Goal: Navigation & Orientation: Find specific page/section

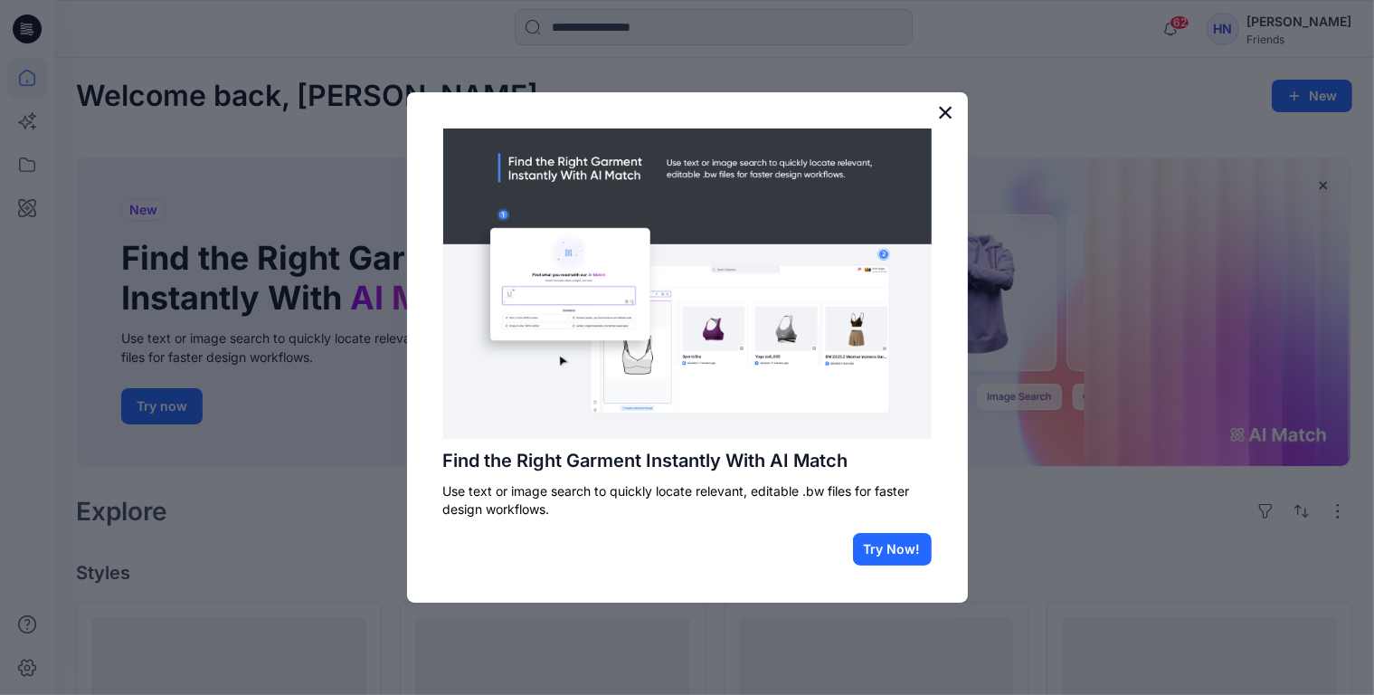
click at [948, 110] on button "×" at bounding box center [945, 112] width 17 height 29
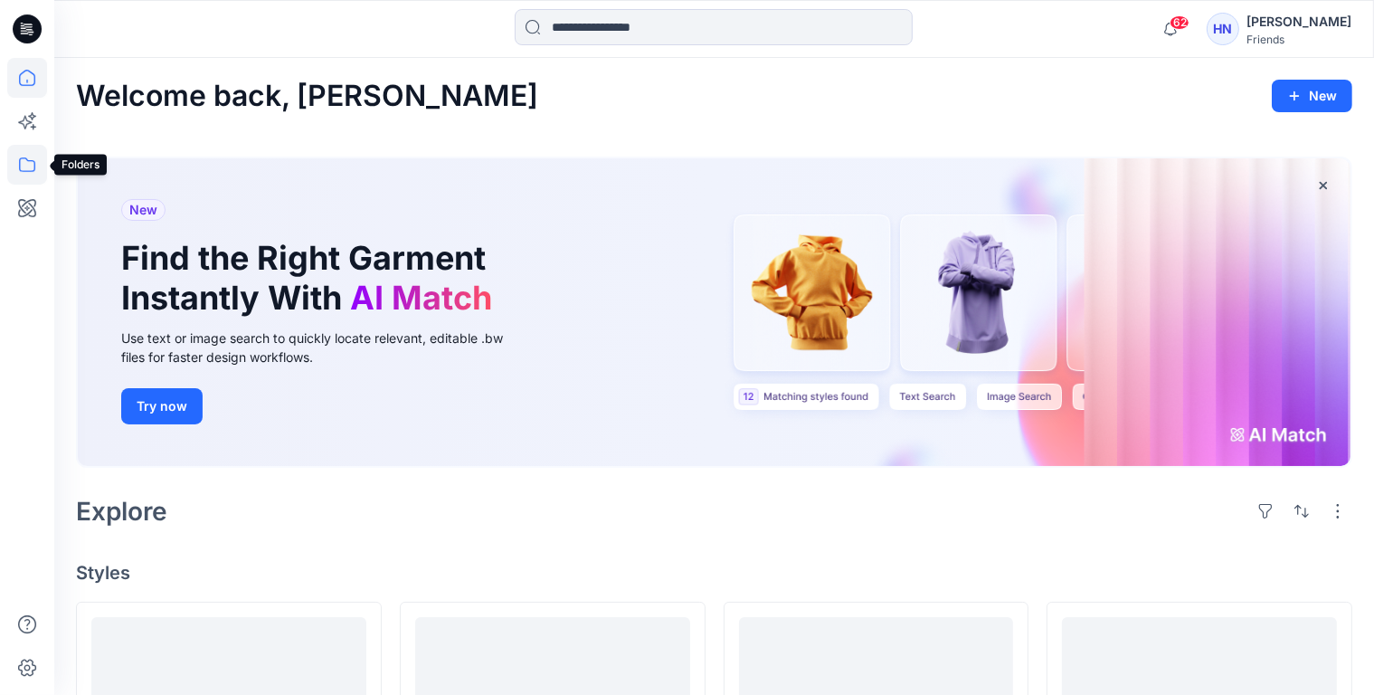
click at [25, 165] on icon at bounding box center [27, 165] width 40 height 40
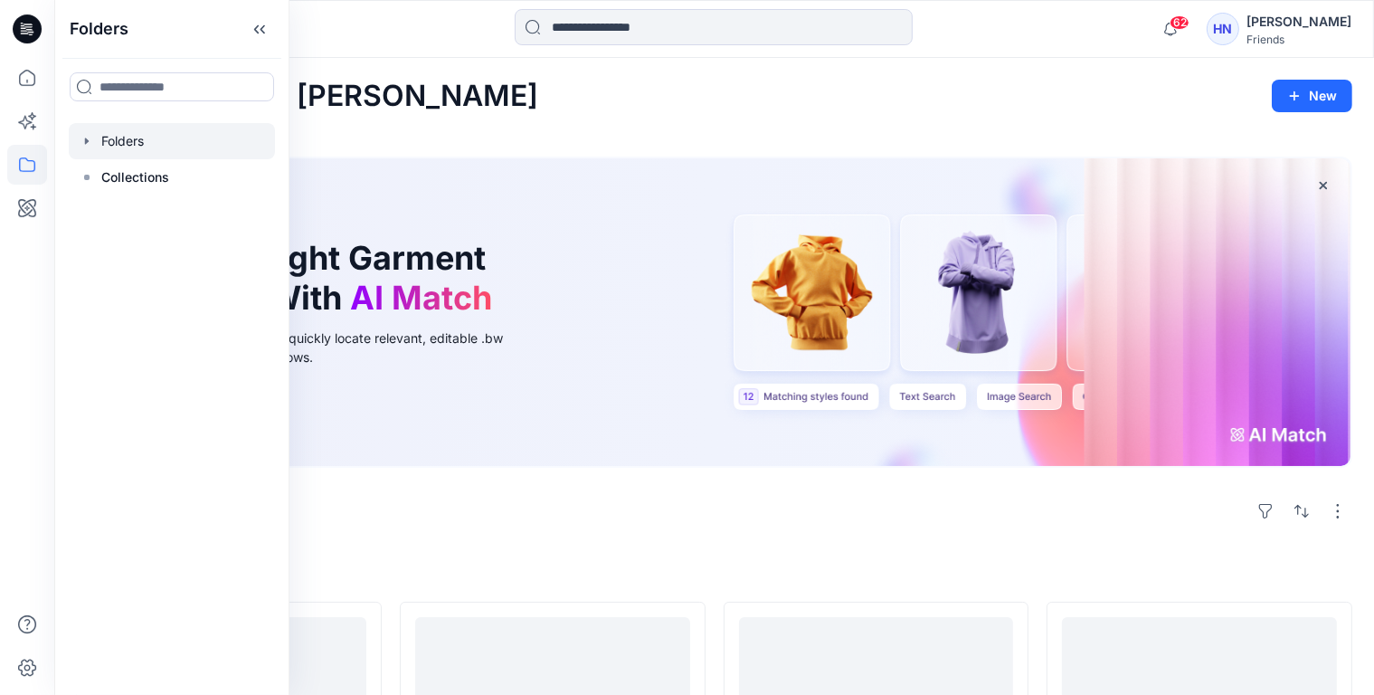
click at [98, 144] on div at bounding box center [172, 141] width 206 height 36
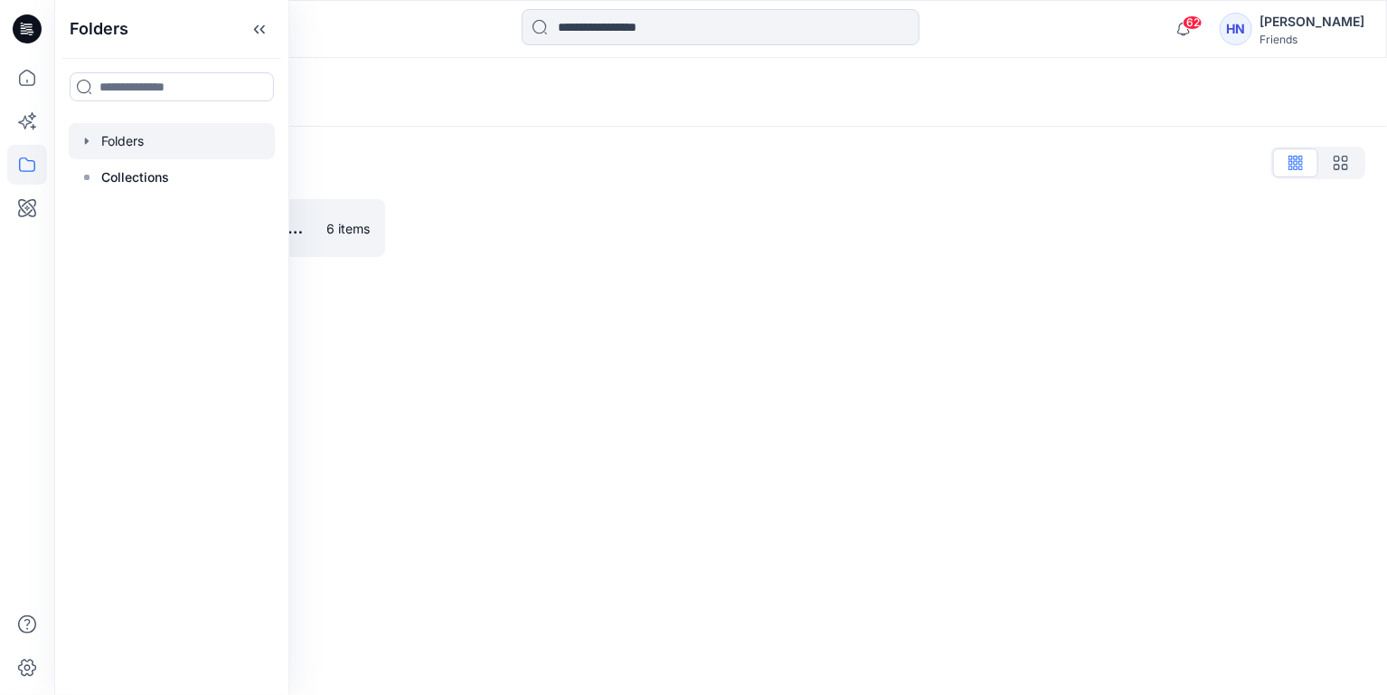
click at [626, 238] on div at bounding box center [557, 228] width 309 height 58
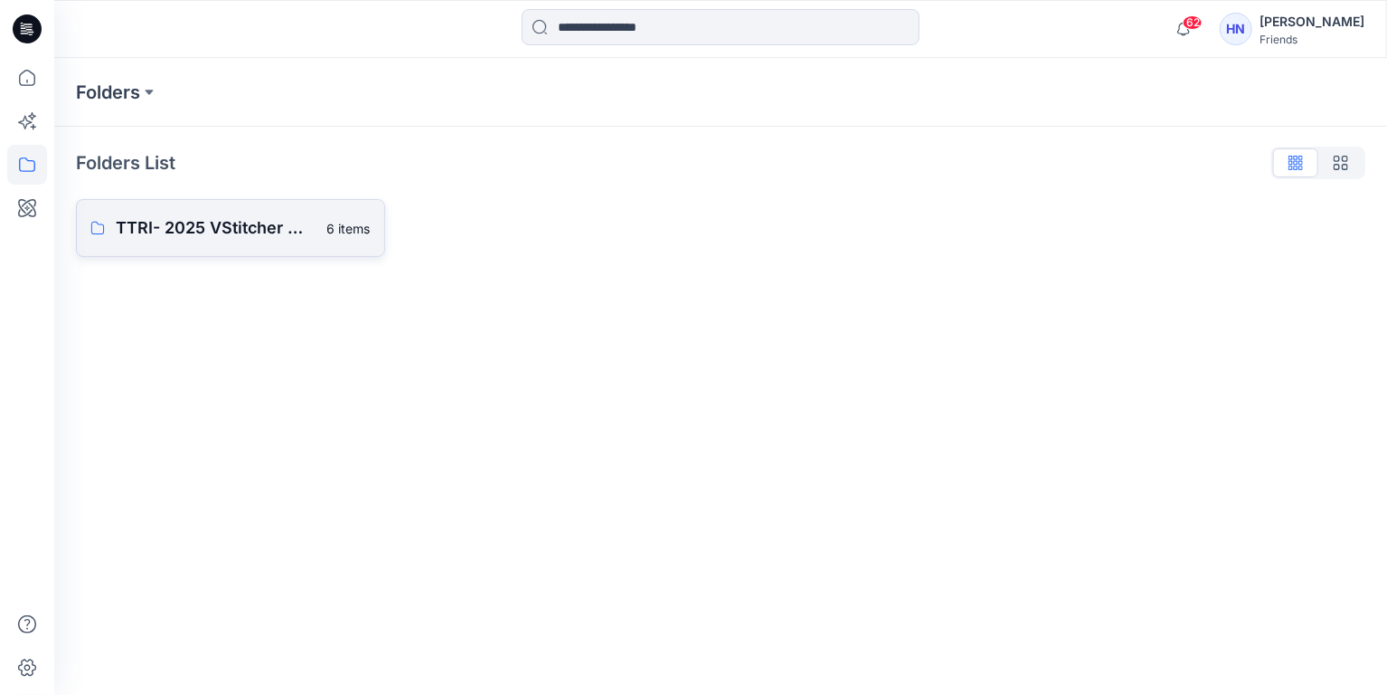
click at [98, 225] on icon at bounding box center [97, 228] width 14 height 14
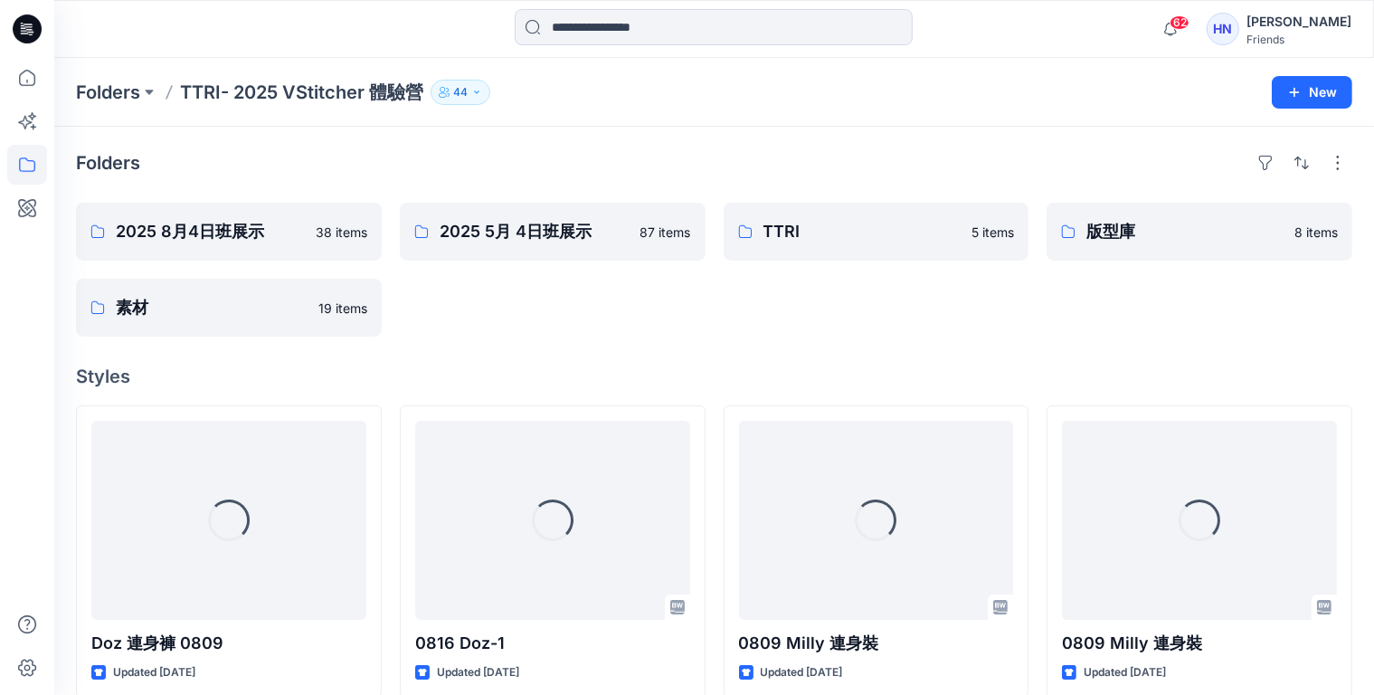
click at [526, 307] on div "2025 5月 4日班展示 87 items" at bounding box center [553, 270] width 306 height 134
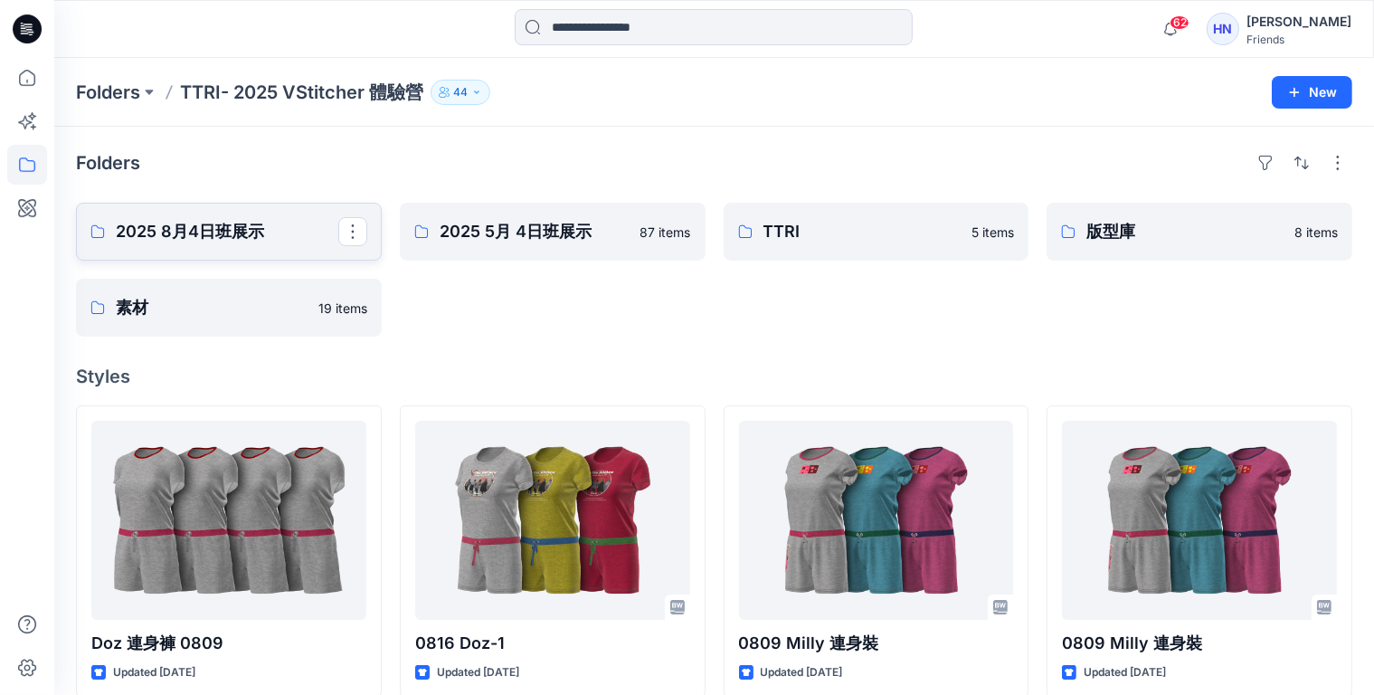
click at [235, 234] on p "2025 8月4日班展示" at bounding box center [227, 231] width 222 height 25
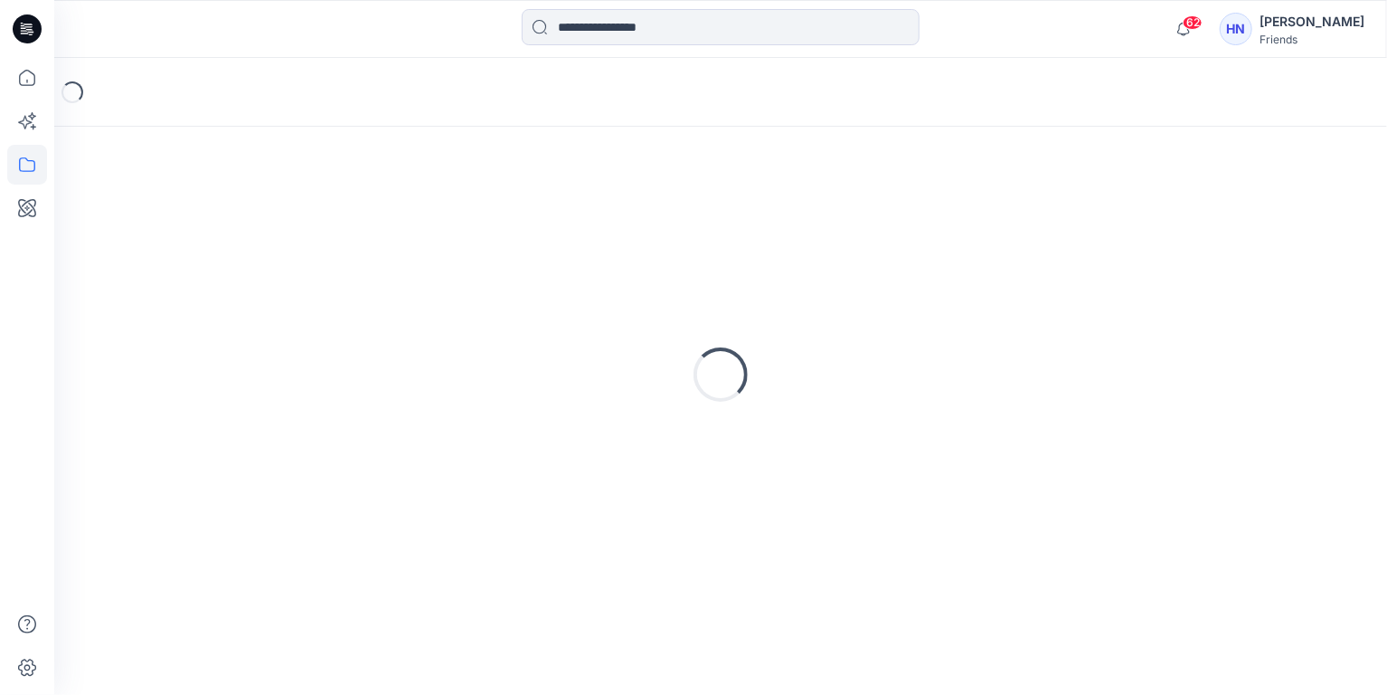
click at [235, 234] on div "Loading..." at bounding box center [721, 374] width 1290 height 452
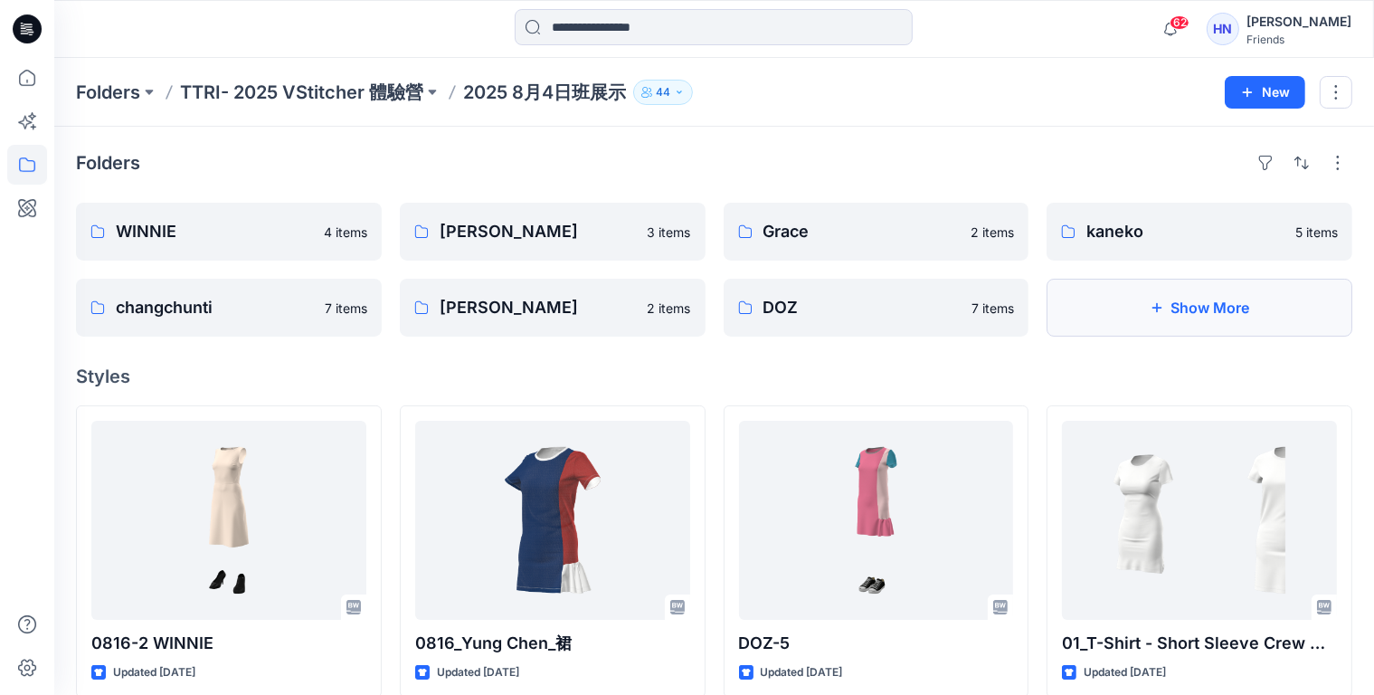
click at [1149, 325] on button "Show More" at bounding box center [1199, 308] width 306 height 58
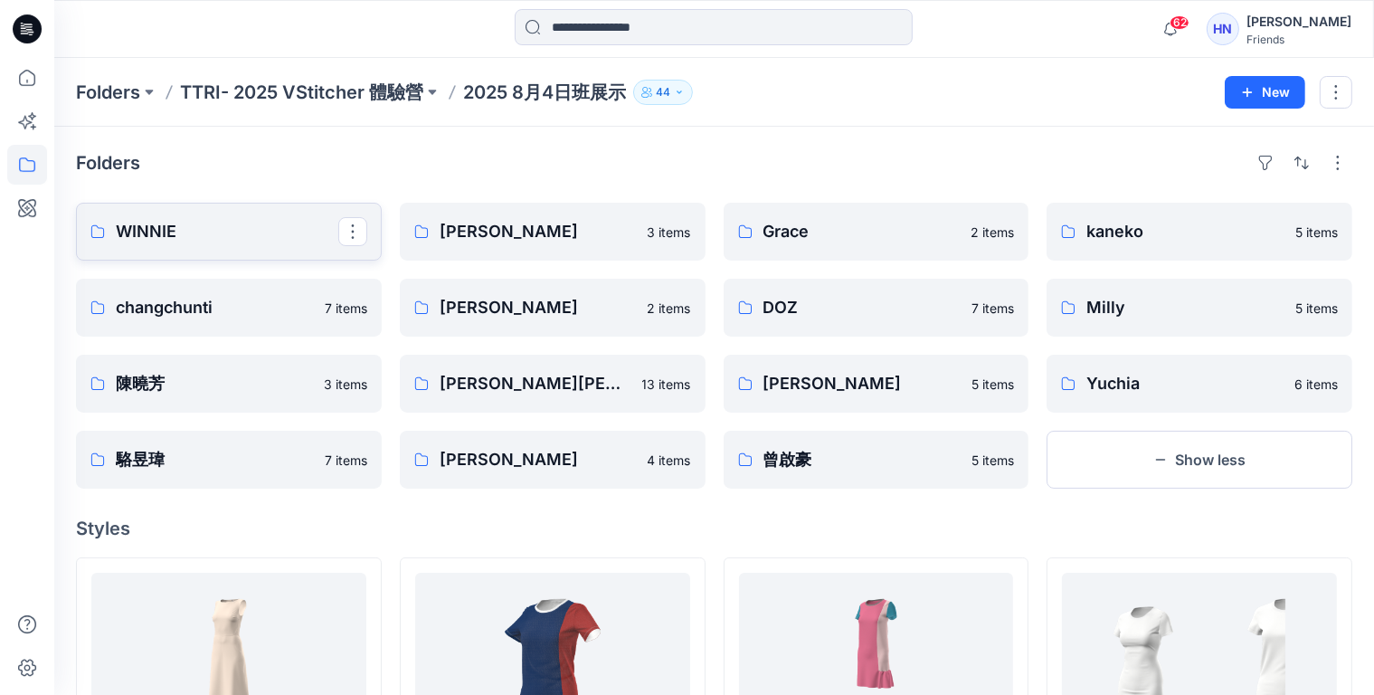
click at [208, 227] on p "WINNIE" at bounding box center [227, 231] width 222 height 25
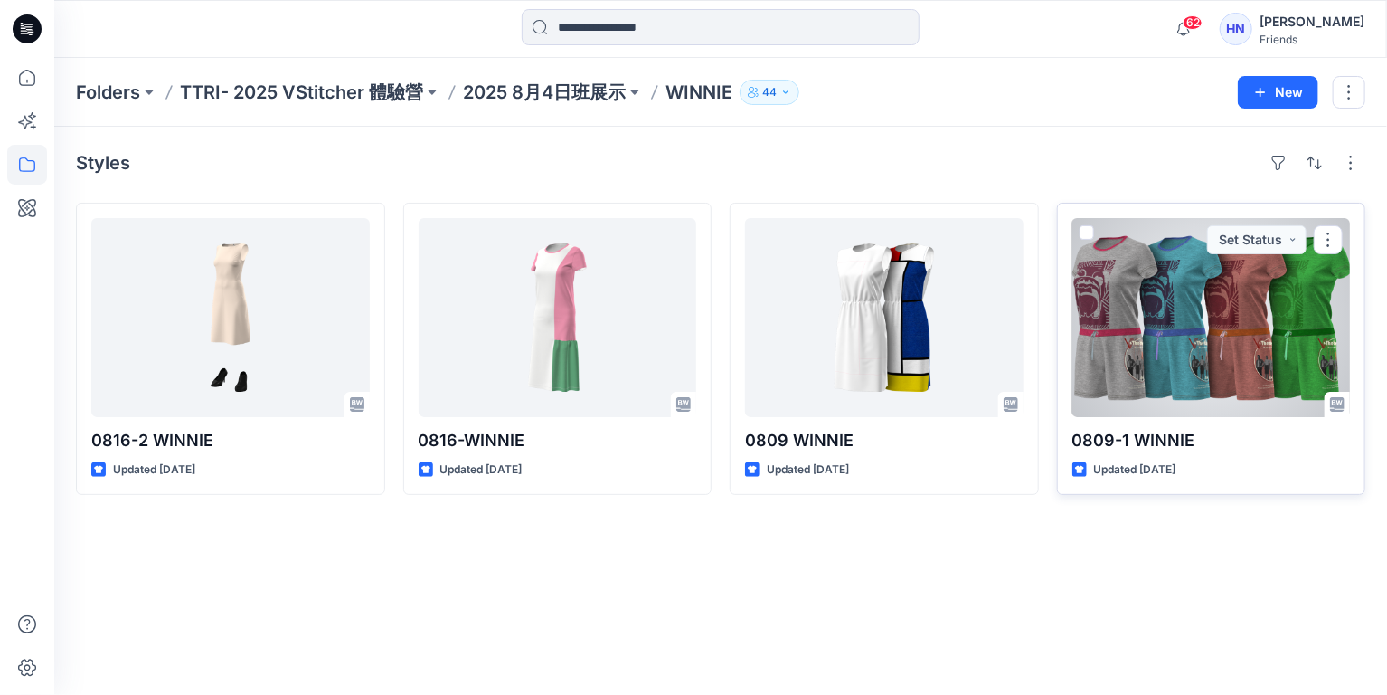
click at [1215, 299] on div at bounding box center [1212, 317] width 279 height 199
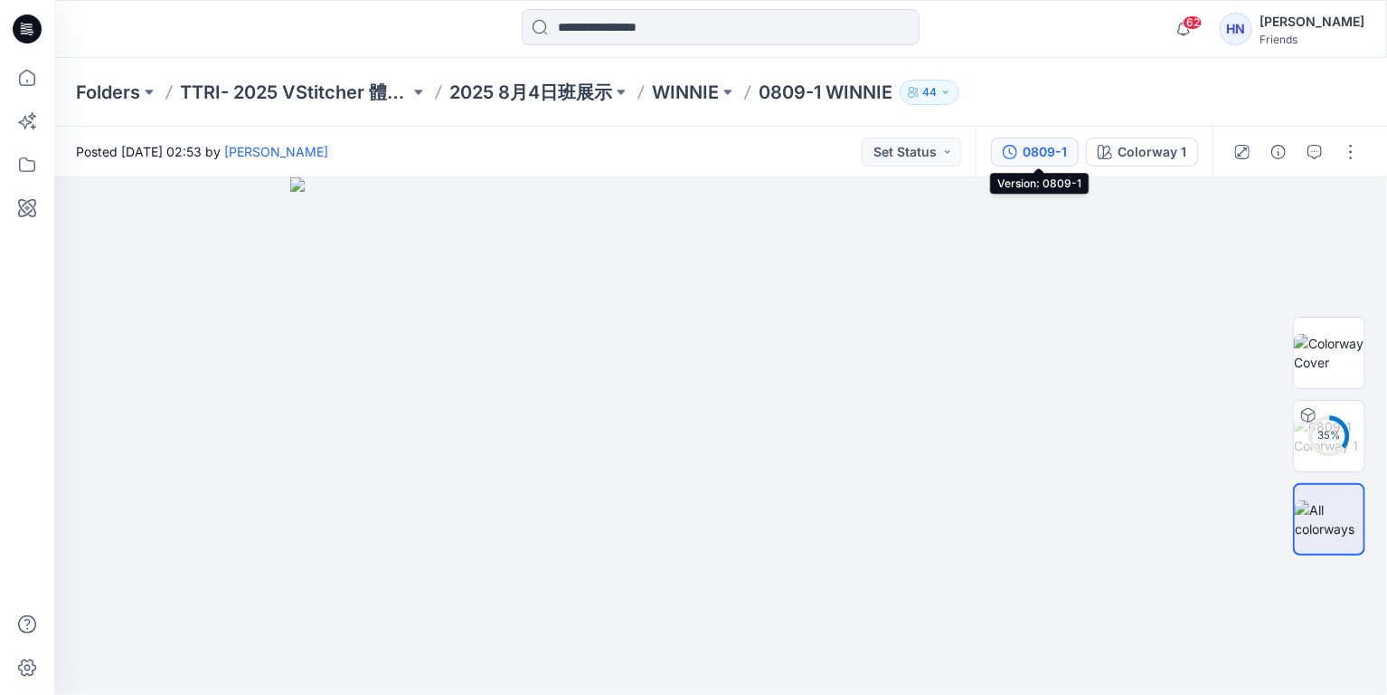
click at [1037, 149] on div "0809-1" at bounding box center [1045, 152] width 44 height 20
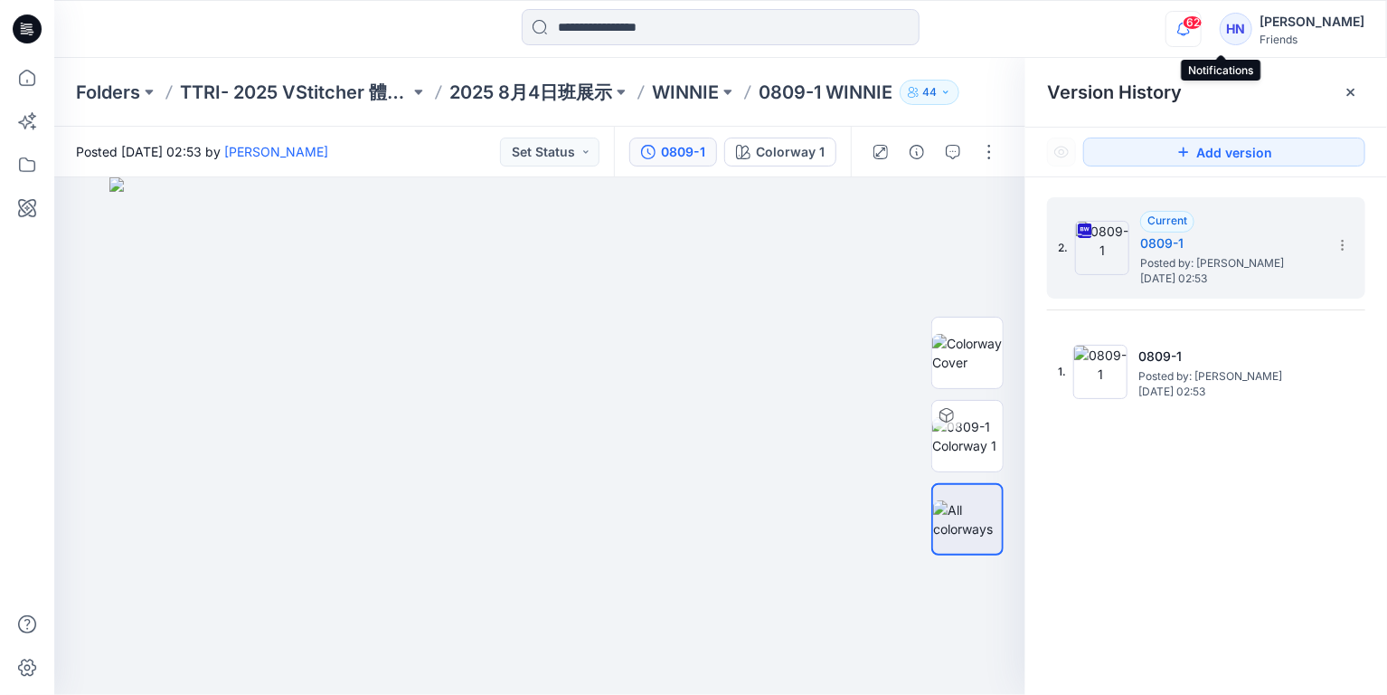
click at [1201, 36] on icon "button" at bounding box center [1184, 29] width 34 height 36
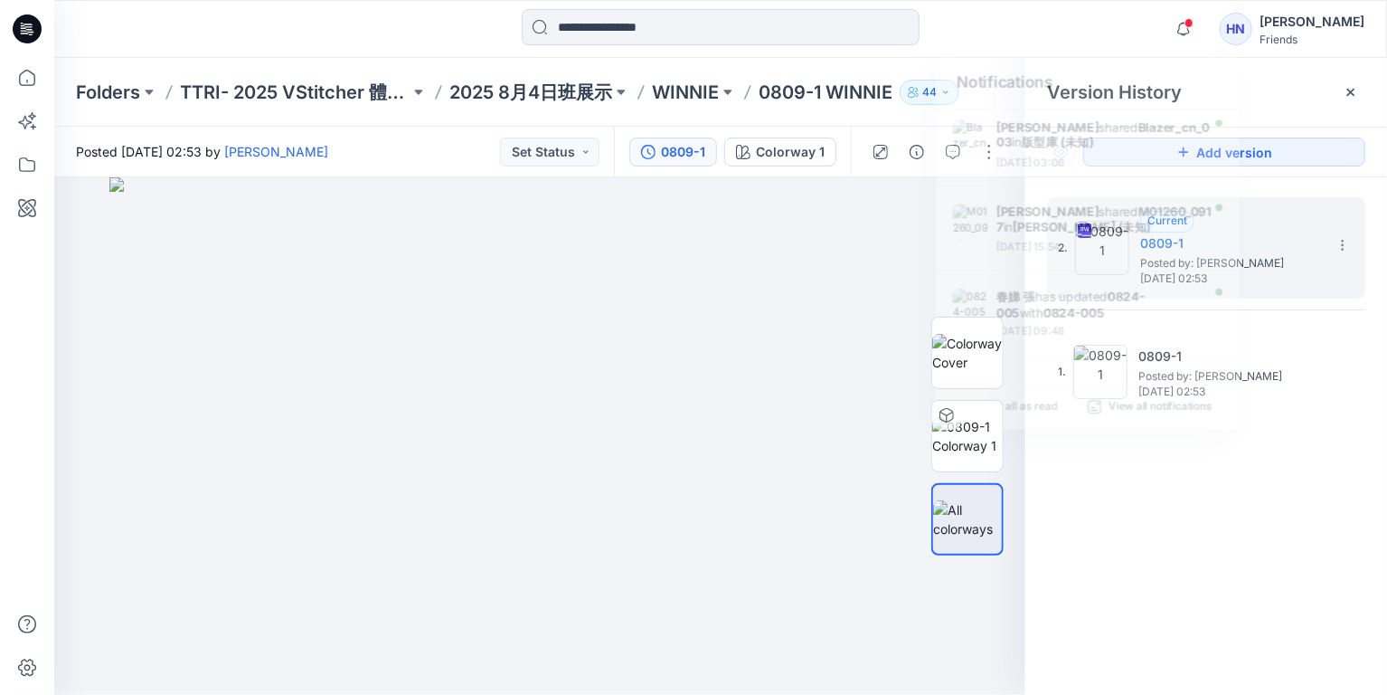
click at [1136, 6] on div "Notifications [PERSON_NAME] shared Blazer_cn_003 in 版型庫 (未知) [DATE] 03:06 [PERS…" at bounding box center [720, 29] width 1333 height 58
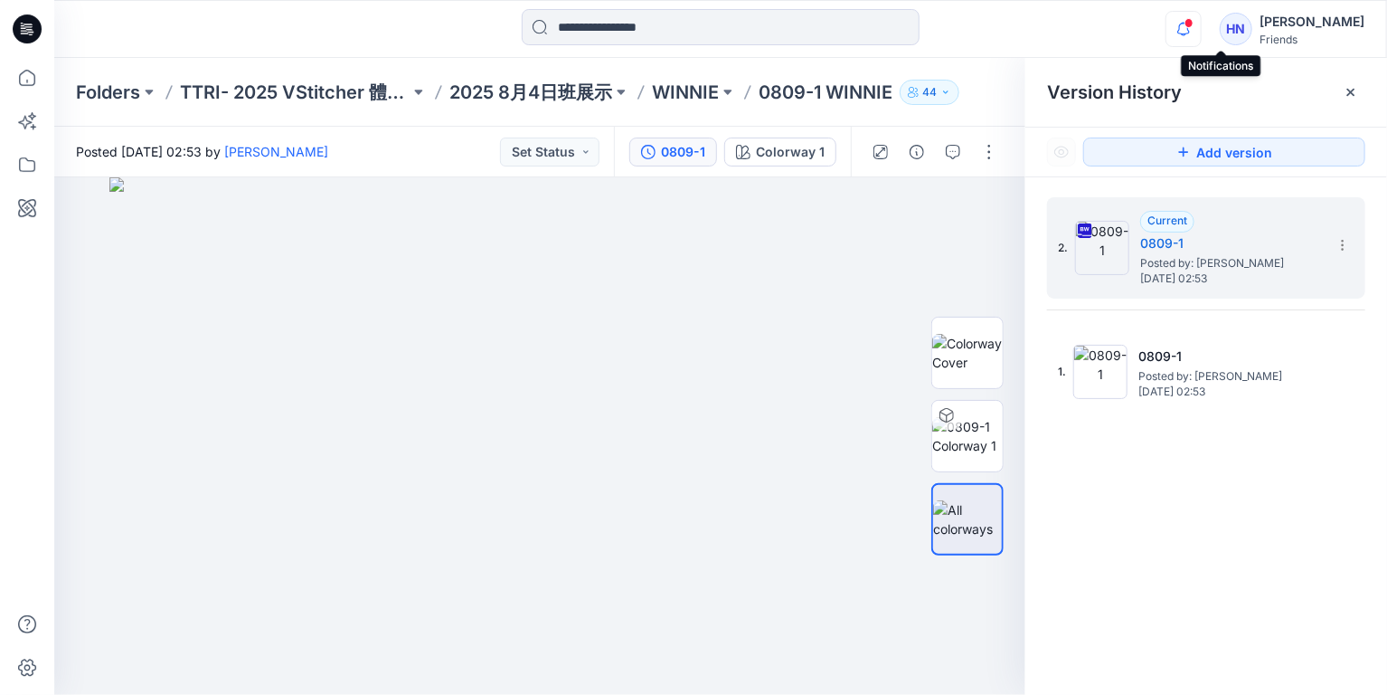
click at [1190, 25] on icon "button" at bounding box center [1183, 29] width 13 height 12
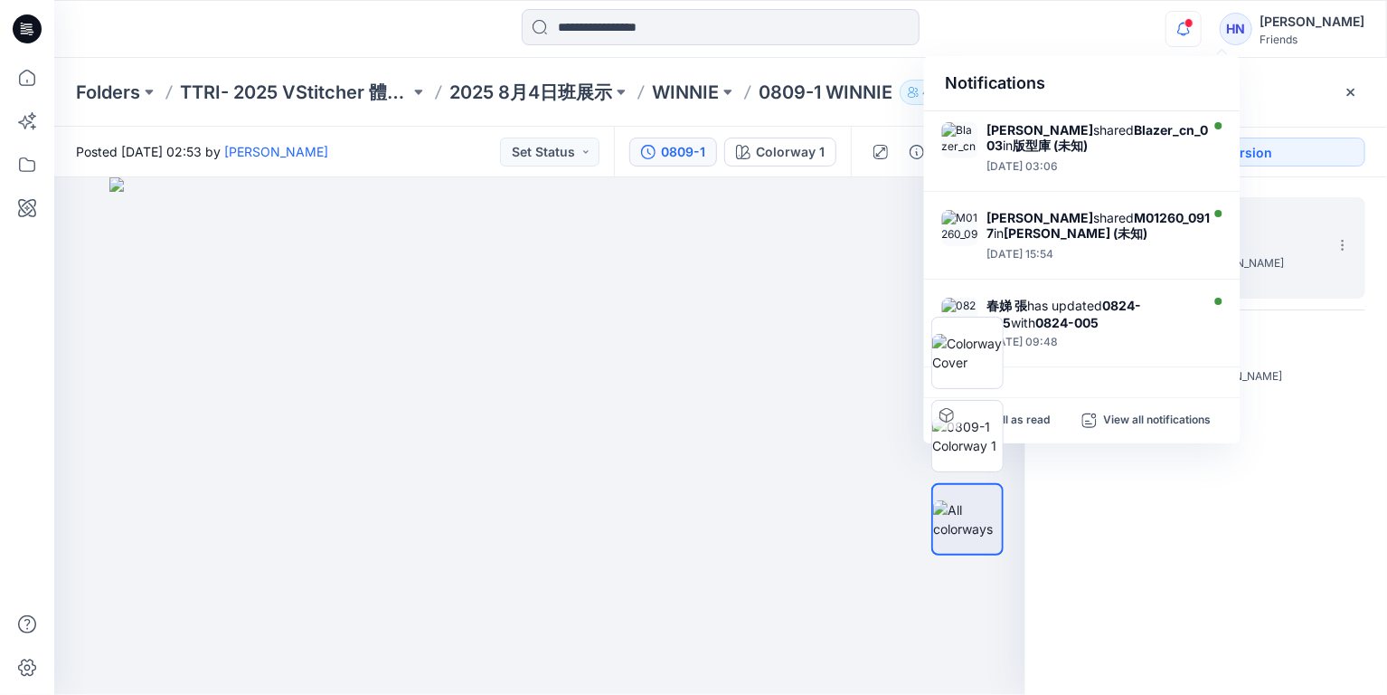
click at [996, 29] on div at bounding box center [720, 29] width 667 height 40
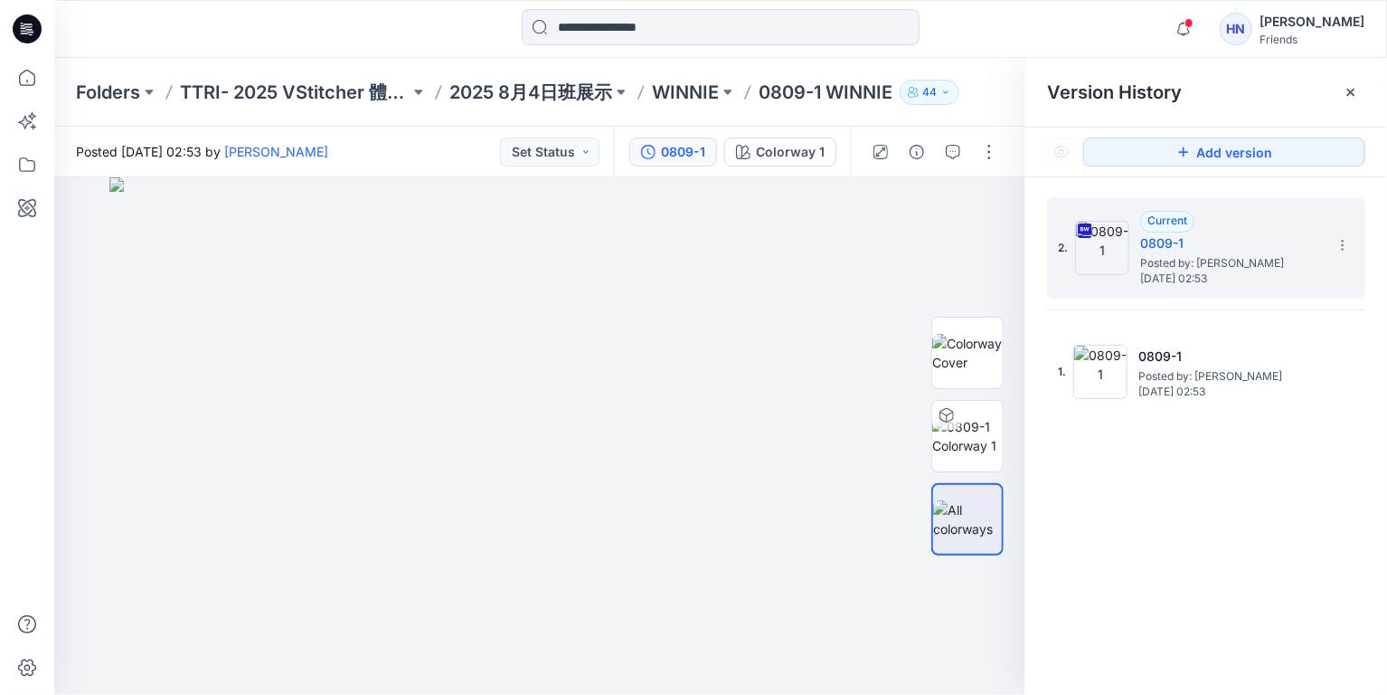
click at [30, 31] on icon at bounding box center [27, 28] width 29 height 29
